Goal: Information Seeking & Learning: Learn about a topic

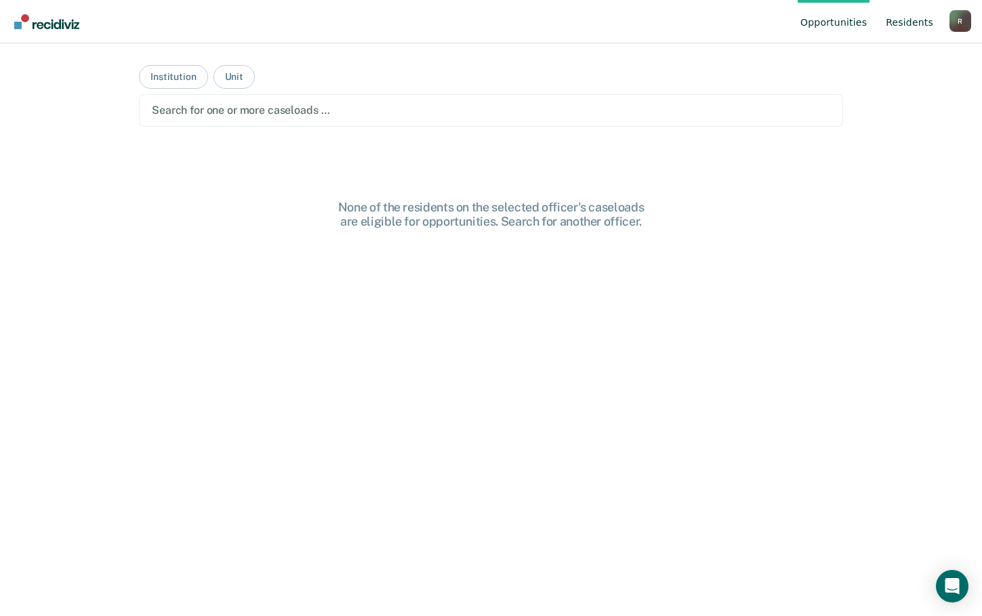
click at [906, 22] on link "Resident s" at bounding box center [909, 21] width 53 height 43
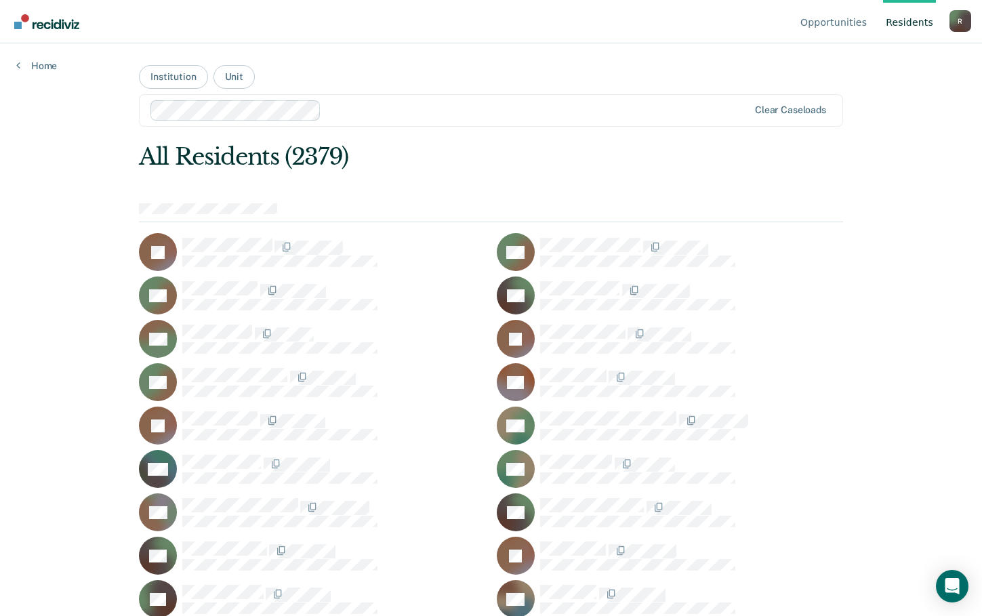
scroll to position [23455, 0]
